Goal: Use online tool/utility: Utilize a website feature to perform a specific function

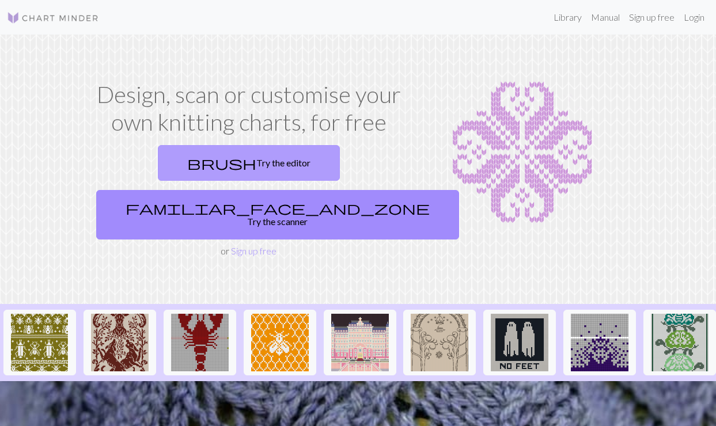
click at [175, 156] on link "brush Try the editor" at bounding box center [249, 163] width 182 height 36
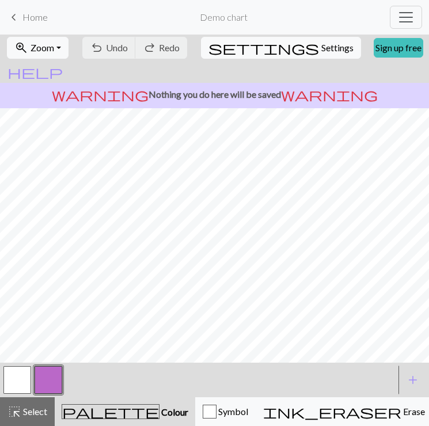
click at [12, 383] on button "button" at bounding box center [17, 380] width 28 height 28
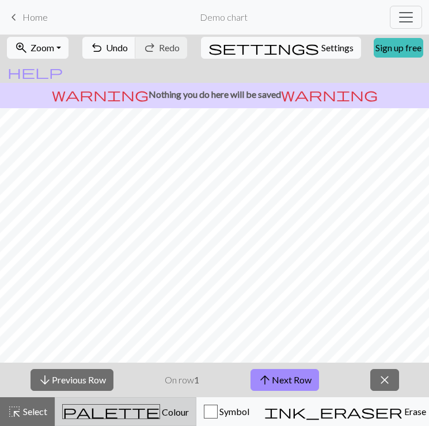
click at [160, 411] on span "Colour" at bounding box center [174, 412] width 29 height 11
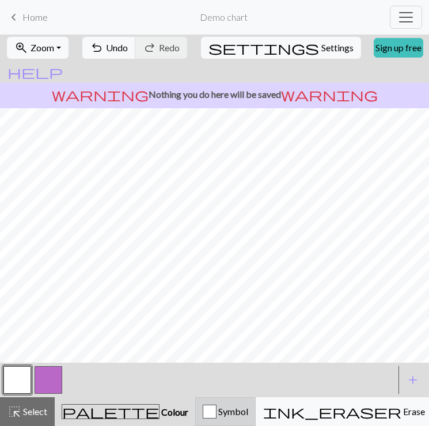
click at [217, 414] on span "Symbol" at bounding box center [233, 411] width 32 height 11
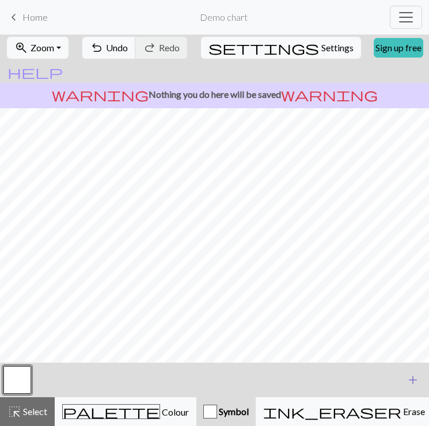
click at [408, 376] on span "add" at bounding box center [413, 380] width 14 height 16
click at [407, 377] on span "add" at bounding box center [413, 380] width 14 height 16
click at [416, 377] on span "add" at bounding box center [413, 380] width 14 height 16
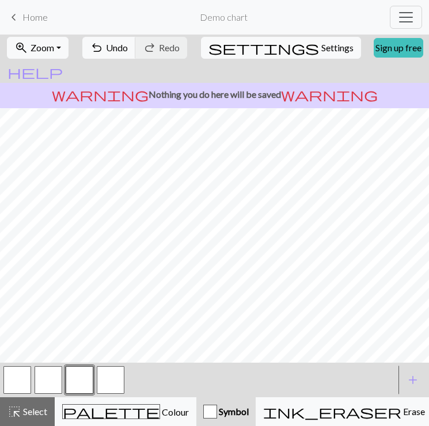
click at [75, 378] on button "button" at bounding box center [80, 380] width 28 height 28
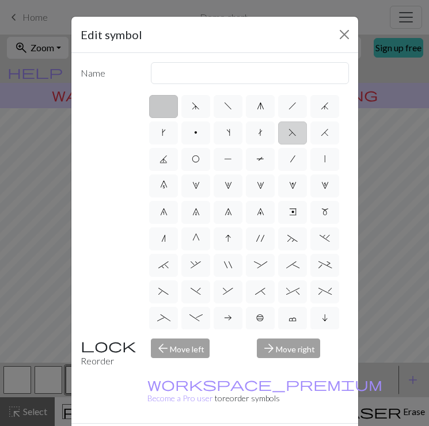
click at [289, 137] on span "F" at bounding box center [293, 132] width 8 height 9
click at [289, 133] on input "F" at bounding box center [292, 129] width 7 height 7
radio input "true"
type input "ssk"
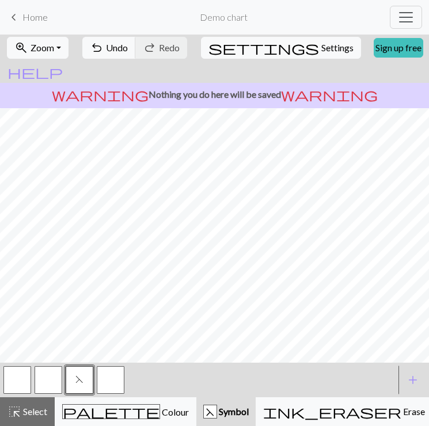
click at [107, 379] on button "button" at bounding box center [111, 380] width 28 height 28
click at [114, 370] on button "button" at bounding box center [111, 380] width 28 height 28
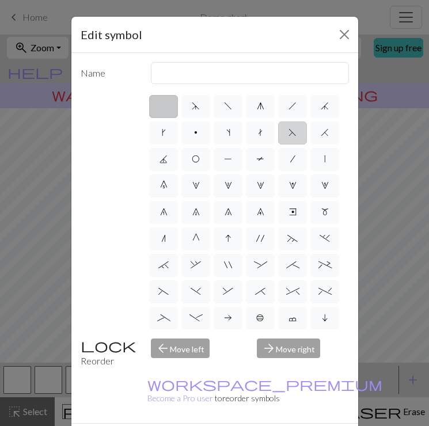
click at [297, 137] on label "F" at bounding box center [292, 133] width 29 height 23
click at [296, 133] on input "F" at bounding box center [292, 129] width 7 height 7
radio input "true"
type input "ssk"
click at [325, 135] on span "H" at bounding box center [325, 132] width 8 height 9
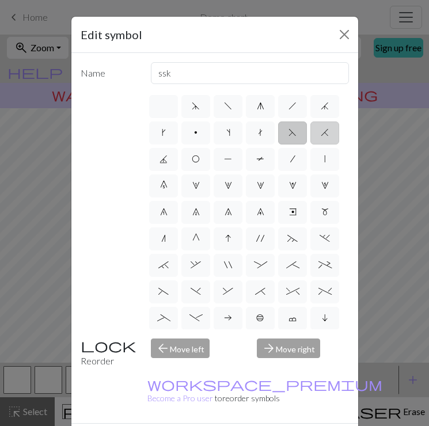
click at [325, 133] on input "H" at bounding box center [324, 129] width 7 height 7
radio input "true"
type input "k2tog"
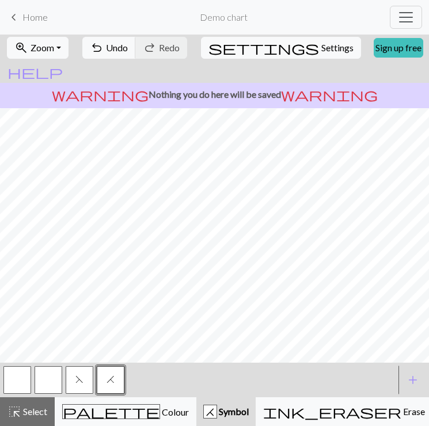
click at [43, 374] on button "button" at bounding box center [49, 380] width 28 height 28
click at [49, 369] on button "button" at bounding box center [49, 380] width 28 height 28
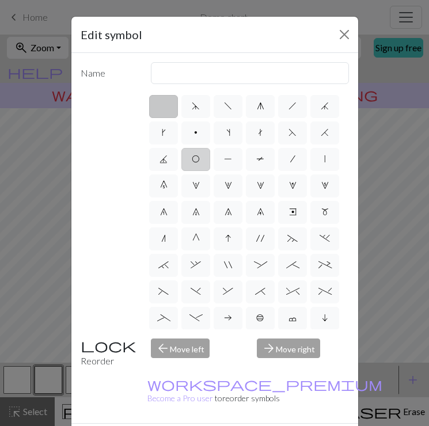
click at [194, 167] on label "O" at bounding box center [195, 159] width 29 height 23
click at [194, 160] on input "O" at bounding box center [195, 155] width 7 height 7
radio input "true"
type input "yo"
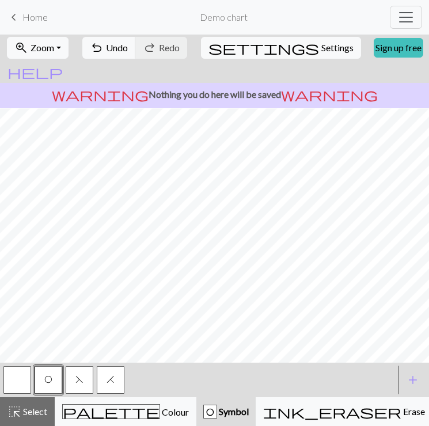
click at [25, 379] on button "button" at bounding box center [17, 380] width 28 height 28
click at [54, 380] on button "O" at bounding box center [49, 380] width 28 height 28
click at [111, 382] on span "H" at bounding box center [111, 379] width 8 height 9
click at [112, 375] on span "H" at bounding box center [111, 379] width 8 height 9
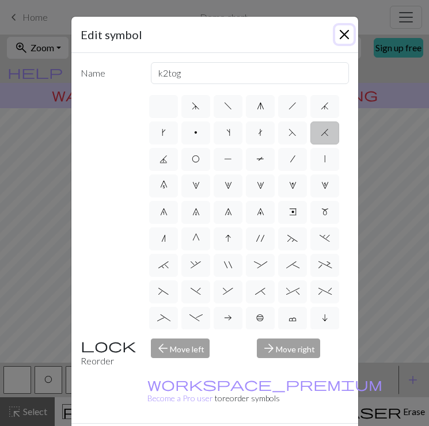
click at [341, 35] on button "Close" at bounding box center [344, 34] width 18 height 18
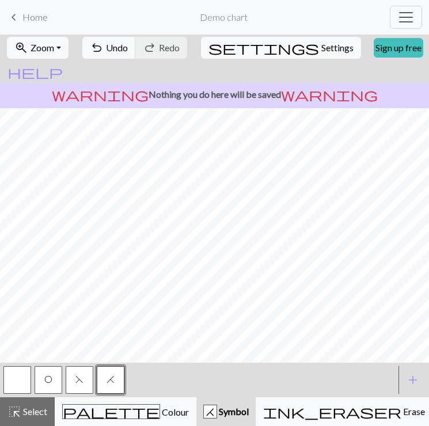
click at [86, 378] on button "F" at bounding box center [80, 380] width 28 height 28
click at [86, 379] on button "F" at bounding box center [80, 380] width 28 height 28
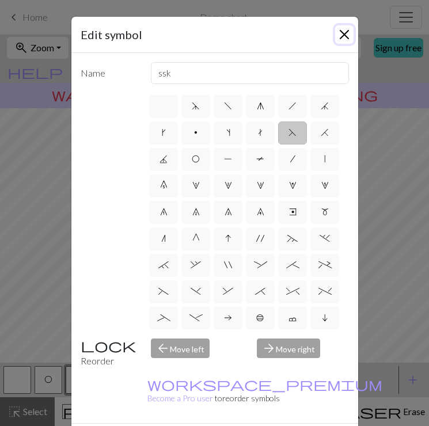
click at [343, 35] on button "Close" at bounding box center [344, 34] width 18 height 18
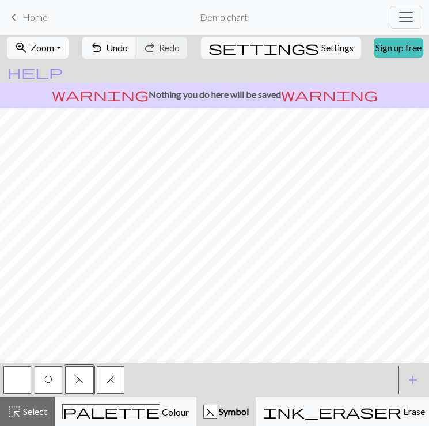
scroll to position [97, 0]
